Goal: Information Seeking & Learning: Check status

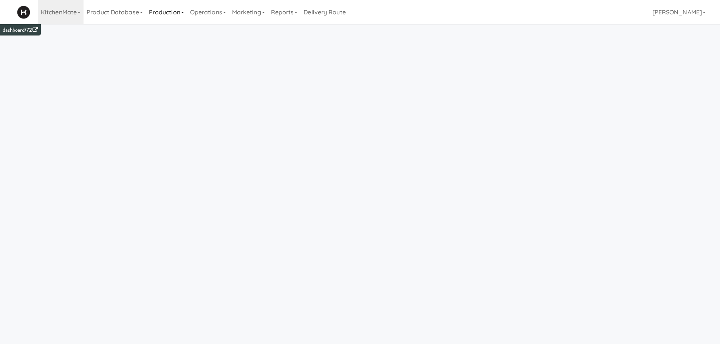
click at [162, 19] on link "Production" at bounding box center [166, 12] width 41 height 24
click at [182, 45] on link "Manufacturers" at bounding box center [176, 47] width 61 height 14
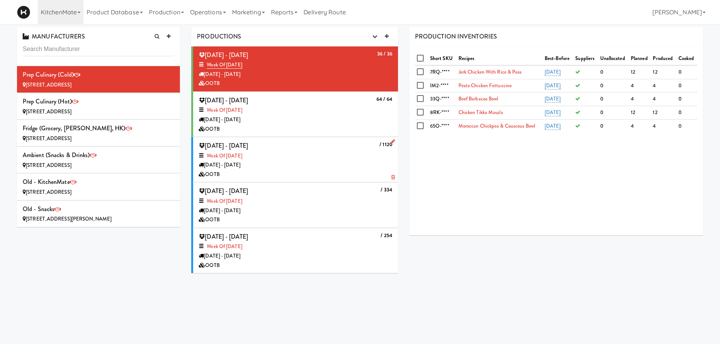
click at [288, 177] on div "OOTB" at bounding box center [295, 174] width 193 height 9
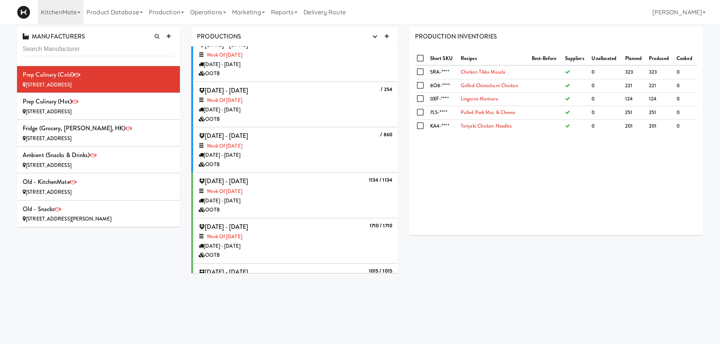
scroll to position [166, 0]
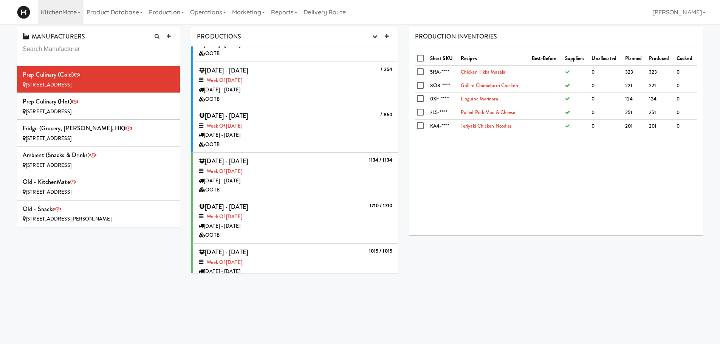
click at [309, 182] on div "Monday - Sep 15" at bounding box center [295, 180] width 193 height 9
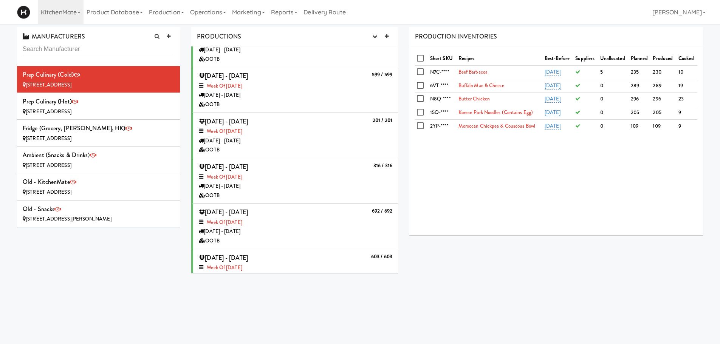
scroll to position [423, 0]
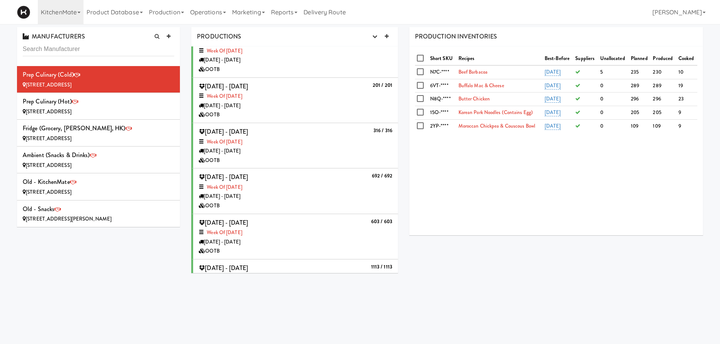
click at [336, 264] on div "1113 / 1113 Saturday - Sep 06, 2025 Week of Sept 7th, 2025 Monday - Sep 08 OOTB" at bounding box center [295, 282] width 193 height 39
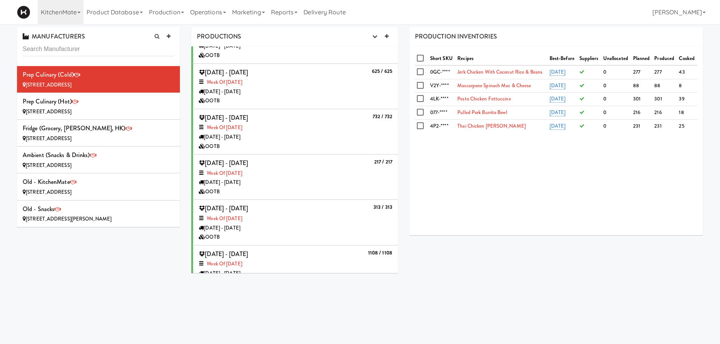
scroll to position [707, 0]
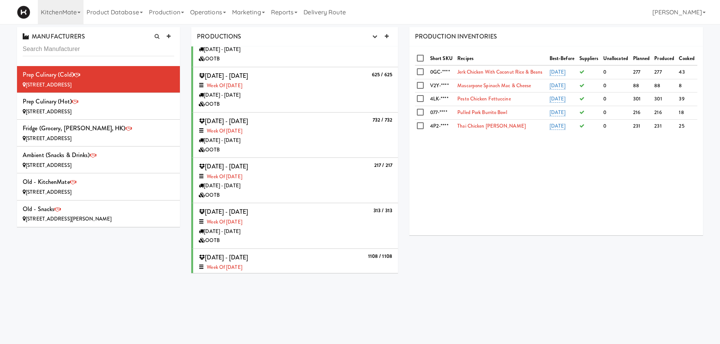
click at [306, 255] on div "1108 / 1108 Saturday - Aug 30, 2025 Week of August 31st, 2025 Sunday - Aug 31 O…" at bounding box center [295, 271] width 193 height 39
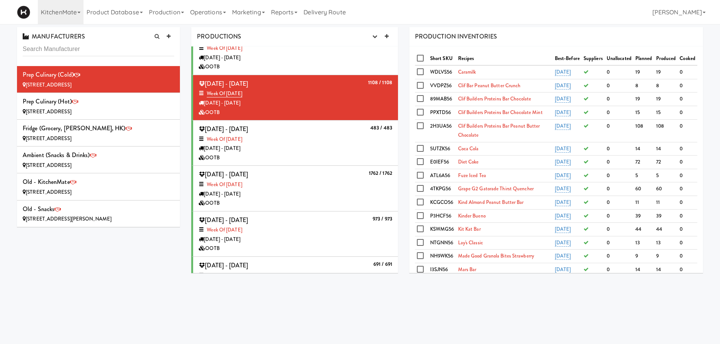
scroll to position [919, 0]
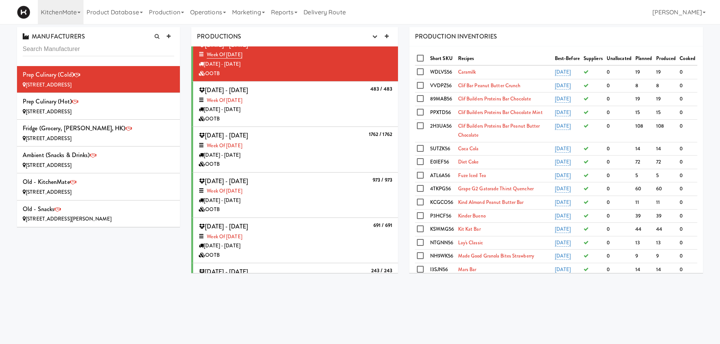
click at [333, 196] on div "Sunday - Aug 31" at bounding box center [295, 200] width 193 height 9
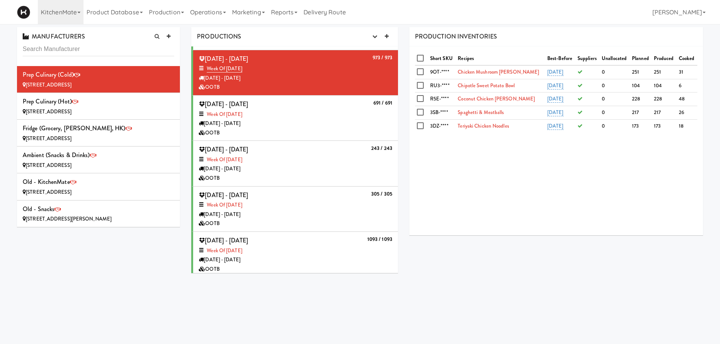
scroll to position [1045, 0]
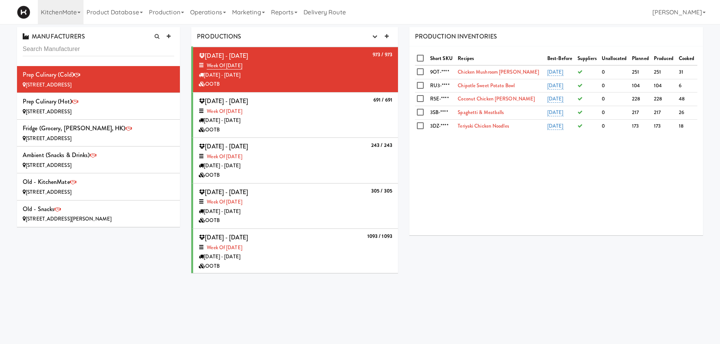
click at [342, 238] on div "1093 / 1093 Saturday - Aug 23, 2025 Week of August 24th, 2025 Monday - Aug 25 O…" at bounding box center [295, 251] width 193 height 39
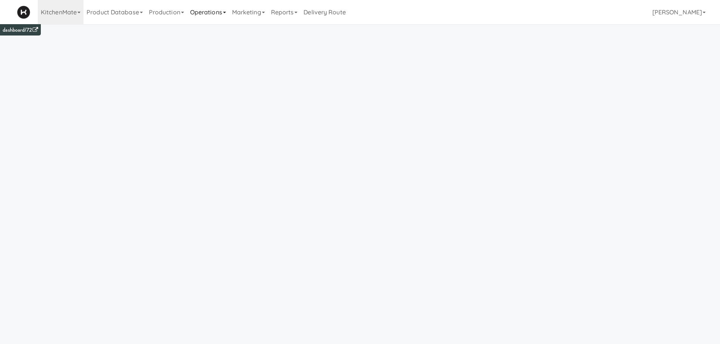
click at [211, 14] on link "Operations" at bounding box center [208, 12] width 42 height 24
click at [178, 14] on link "Production" at bounding box center [166, 12] width 41 height 24
click at [171, 44] on link "Manufacturers" at bounding box center [176, 47] width 61 height 14
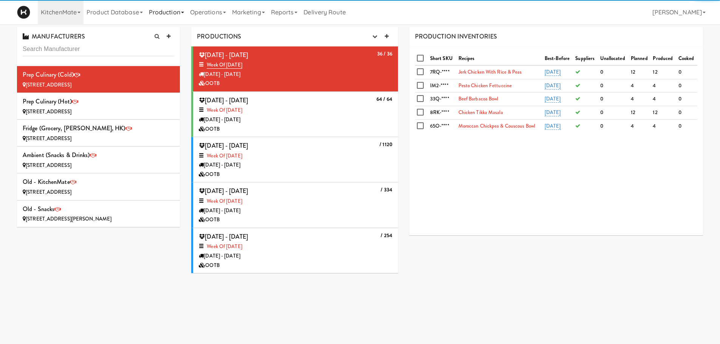
click at [163, 14] on link "Production" at bounding box center [166, 12] width 41 height 24
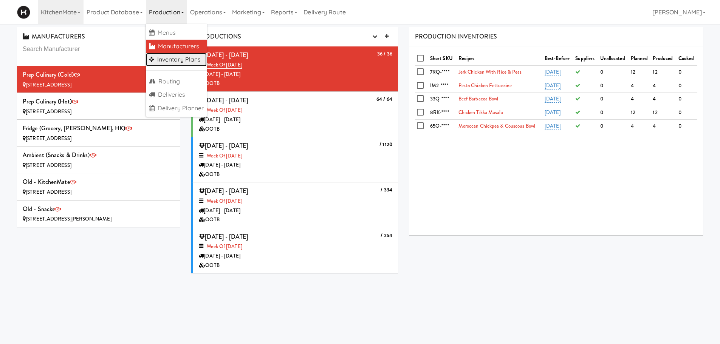
click at [171, 58] on link "Inventory Plans" at bounding box center [176, 60] width 61 height 14
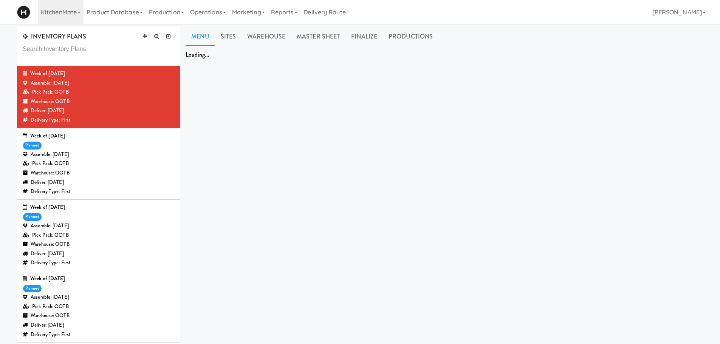
click at [109, 226] on div "Assemble: Saturday Sep 13, 2025" at bounding box center [99, 225] width 152 height 9
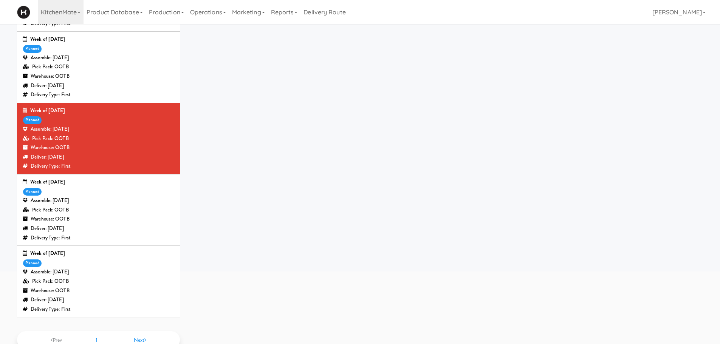
scroll to position [114, 0]
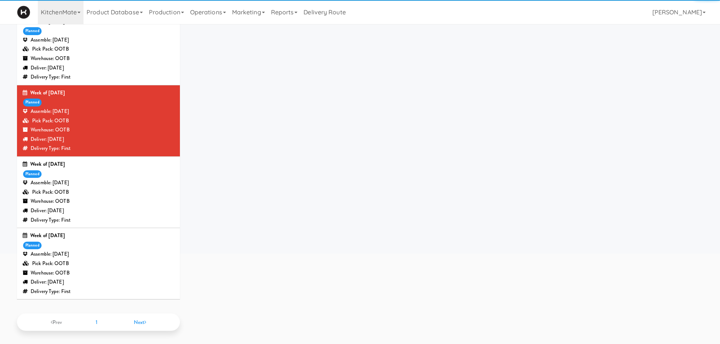
click at [111, 242] on div "Week of Sept 7th, 2025 planned Assemble: Saturday Sep 06, 2025 Pick Pack: OOTB …" at bounding box center [99, 263] width 152 height 65
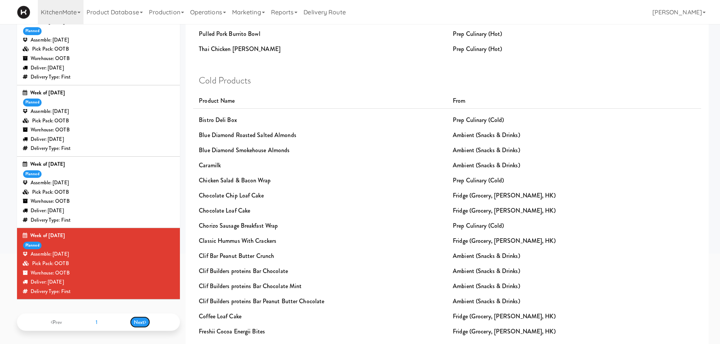
click at [144, 321] on span "Next" at bounding box center [140, 323] width 13 height 8
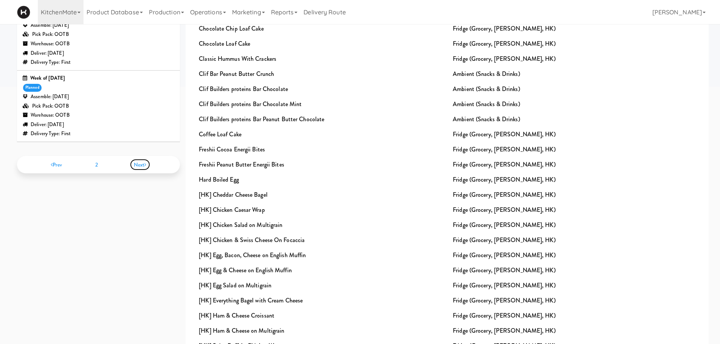
scroll to position [301, 0]
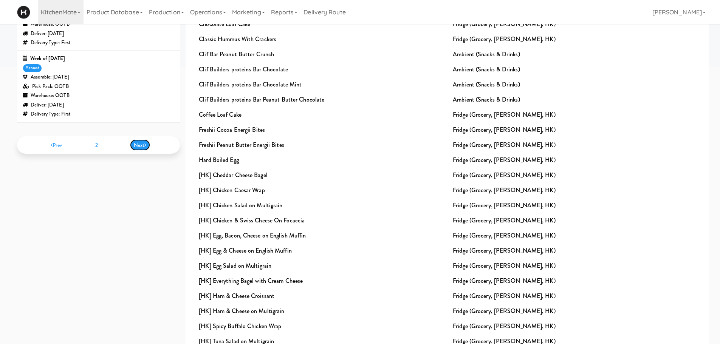
click at [143, 143] on span "Next" at bounding box center [140, 145] width 13 height 8
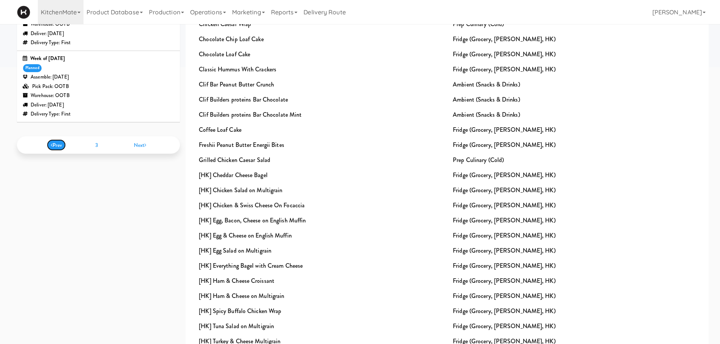
click at [54, 143] on span "Prev" at bounding box center [57, 145] width 12 height 8
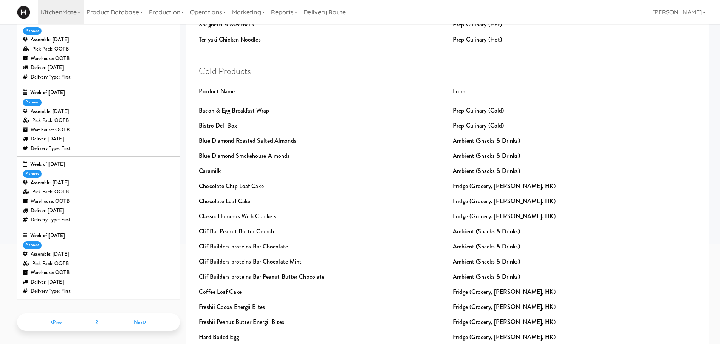
scroll to position [301, 0]
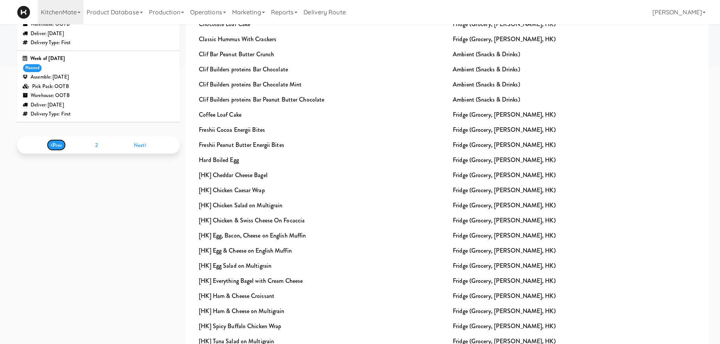
click at [53, 143] on span "Prev" at bounding box center [57, 145] width 12 height 8
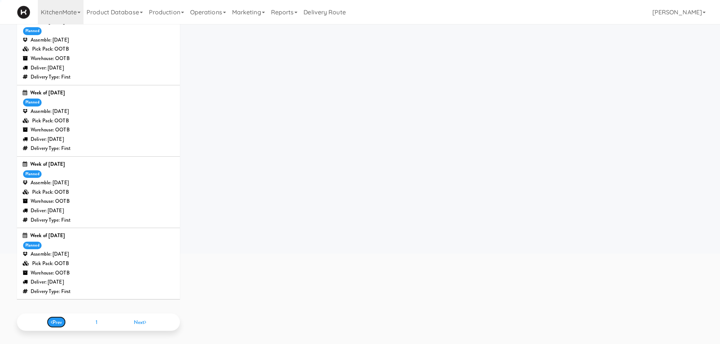
scroll to position [114, 0]
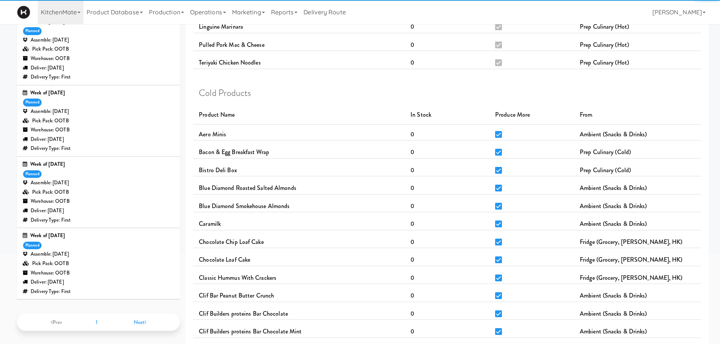
click at [145, 250] on div "Assemble: Saturday Sep 06, 2025" at bounding box center [99, 254] width 152 height 9
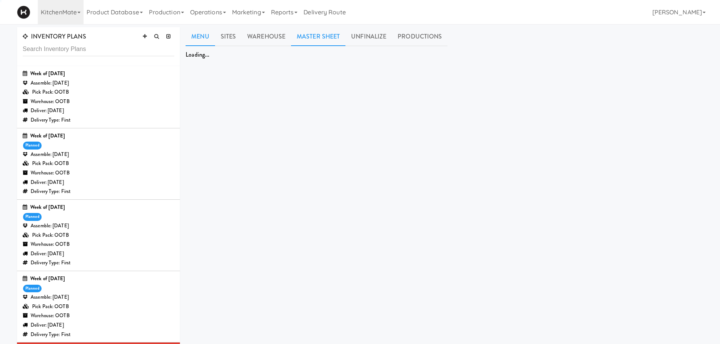
click at [305, 34] on link "Master Sheet" at bounding box center [318, 36] width 54 height 19
click at [315, 38] on link "Master Sheet" at bounding box center [318, 36] width 54 height 19
click at [227, 35] on link "Sites" at bounding box center [228, 36] width 27 height 19
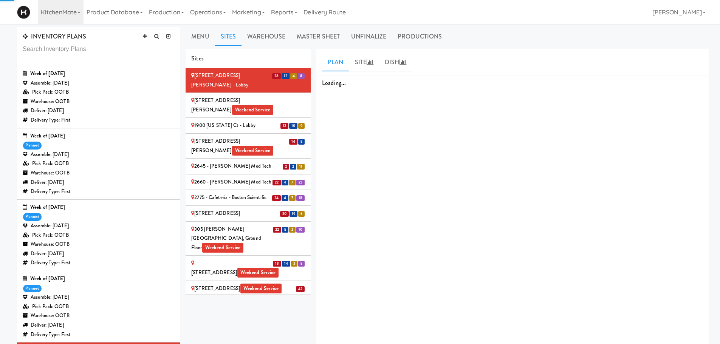
scroll to position [114, 0]
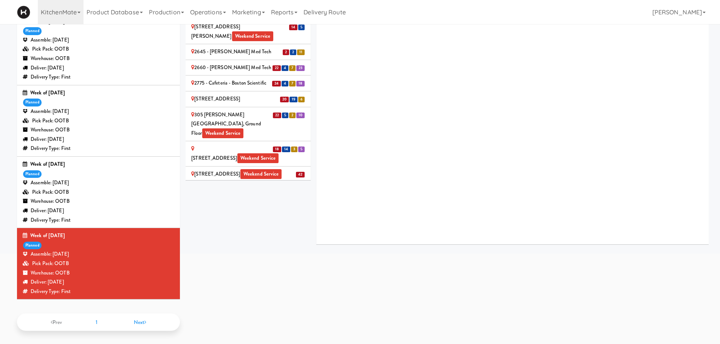
click at [360, 62] on div "Loading..." at bounding box center [512, 102] width 392 height 283
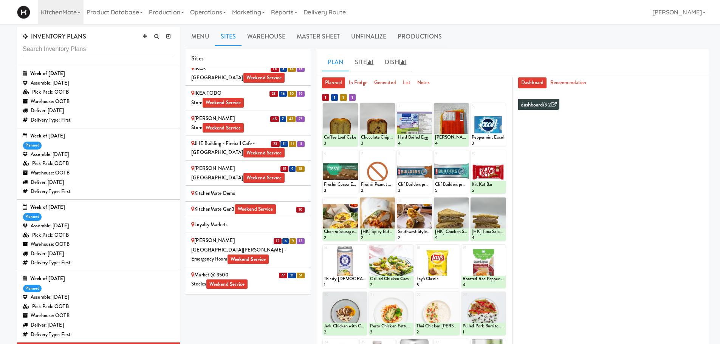
scroll to position [902, 0]
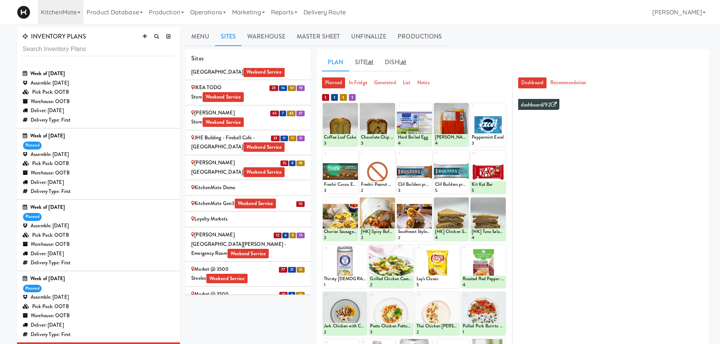
click at [256, 262] on li "77 21 51 Market @ 3500 Steeles Weekend Service" at bounding box center [248, 274] width 125 height 25
click at [256, 265] on div "Market @ 3500 Steeles Weekend Service" at bounding box center [248, 274] width 114 height 19
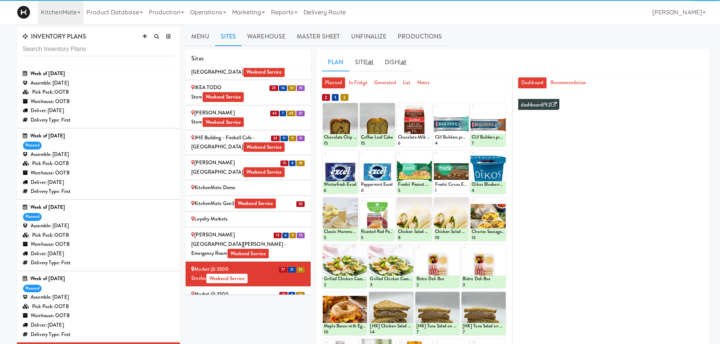
click at [283, 290] on div "Market @ 3500 Steeles(Right) Weekend Service" at bounding box center [248, 299] width 114 height 19
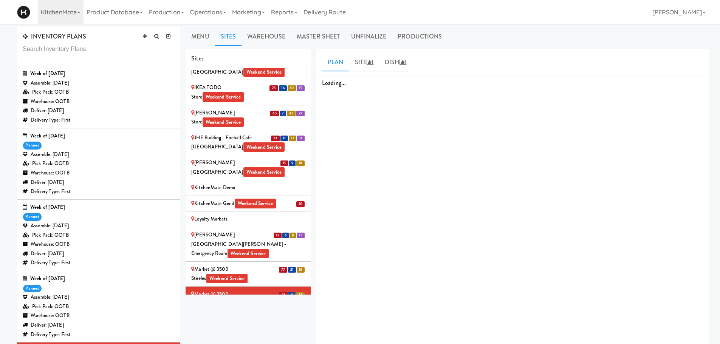
scroll to position [45, 0]
